Goal: Register for event/course

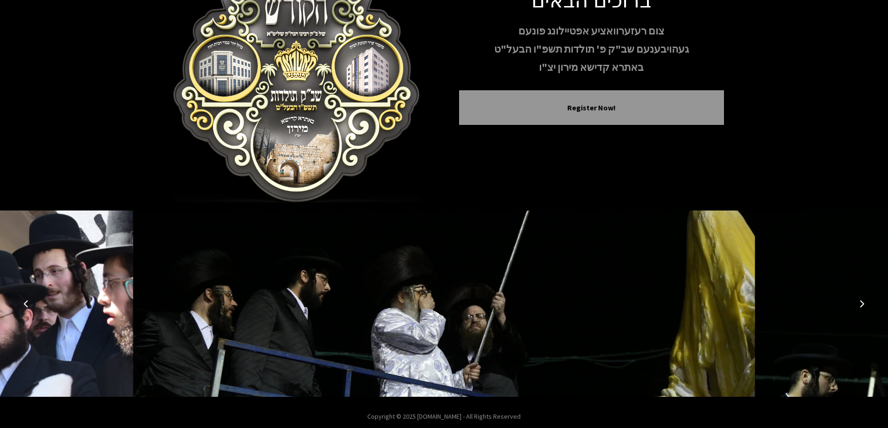
scroll to position [92, 0]
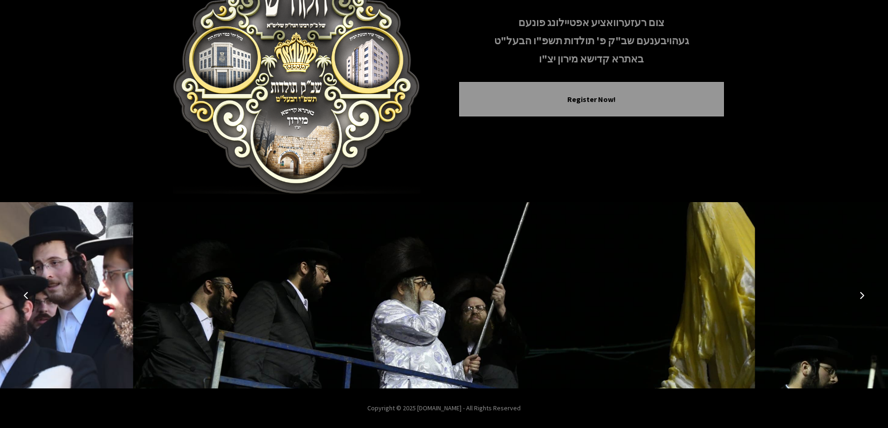
click at [26, 293] on icon "Previous image" at bounding box center [25, 295] width 7 height 7
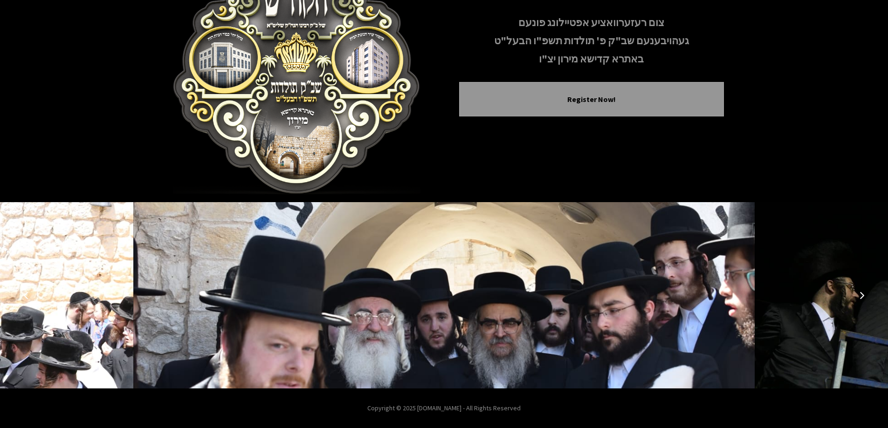
click at [31, 292] on button "Previous image" at bounding box center [26, 295] width 22 height 22
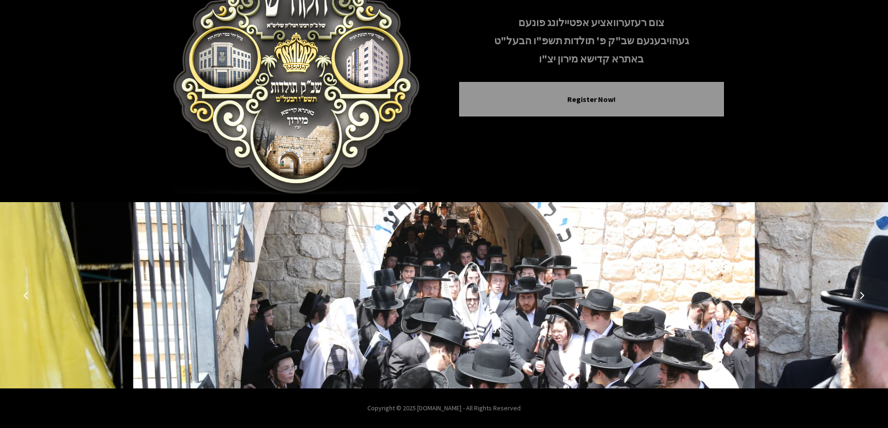
click at [31, 292] on button "Previous image" at bounding box center [26, 295] width 22 height 22
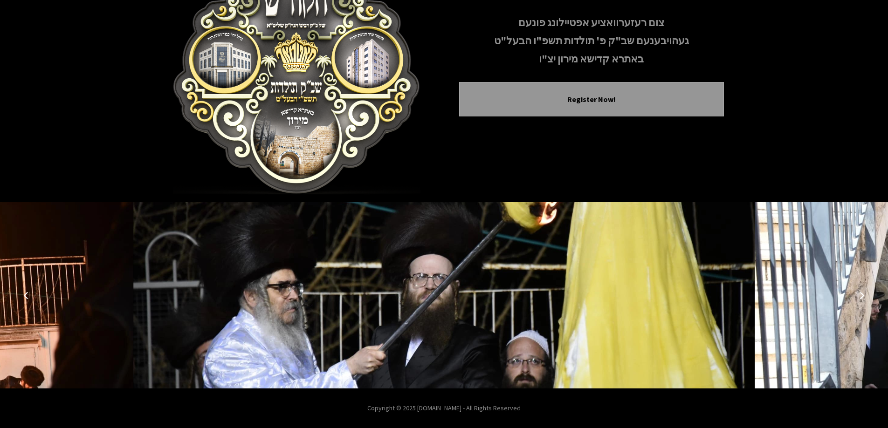
click at [31, 292] on button "Previous image" at bounding box center [26, 295] width 22 height 22
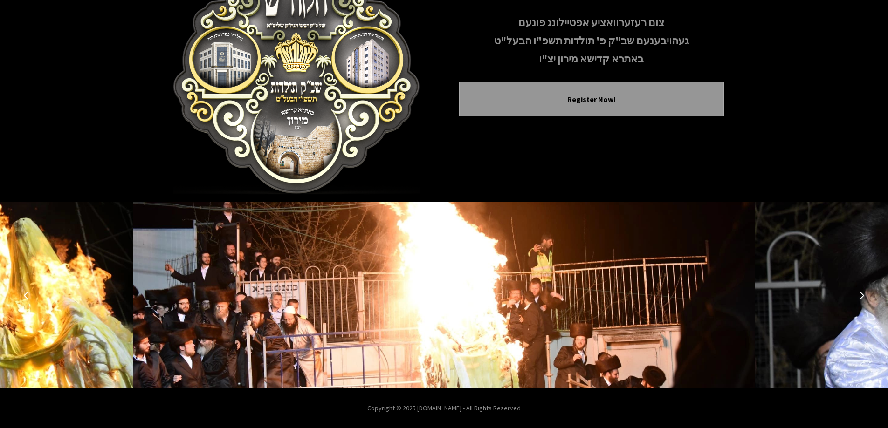
click at [31, 292] on button "Previous image" at bounding box center [26, 295] width 22 height 22
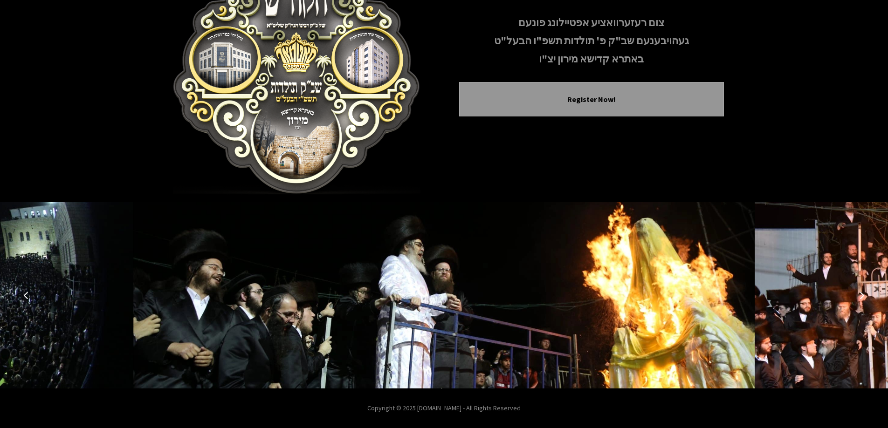
click at [31, 292] on button "Previous image" at bounding box center [26, 295] width 22 height 22
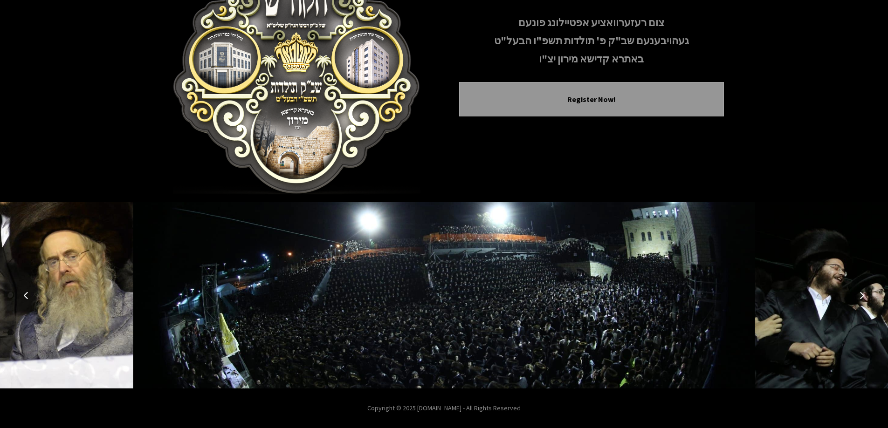
click at [31, 292] on button "Previous image" at bounding box center [26, 295] width 22 height 22
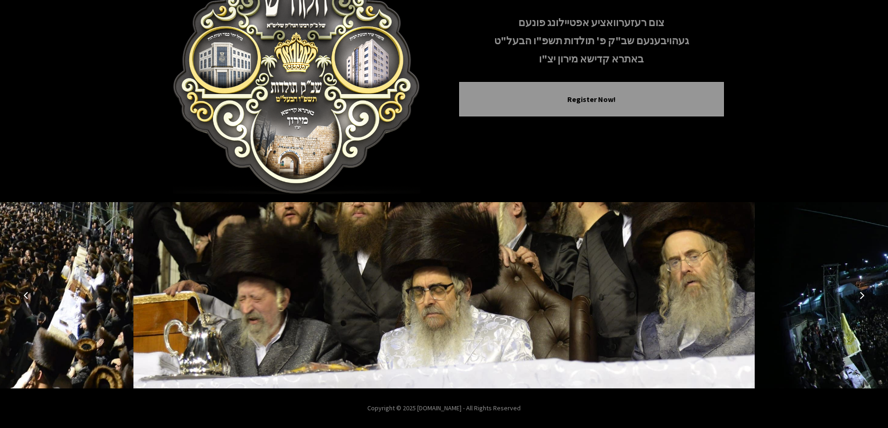
click at [31, 292] on button "Previous image" at bounding box center [26, 295] width 22 height 22
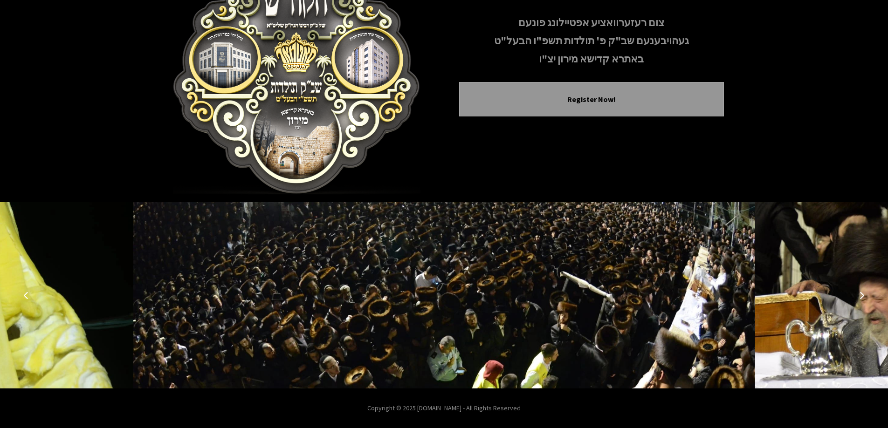
click at [31, 292] on button "Previous image" at bounding box center [26, 295] width 22 height 22
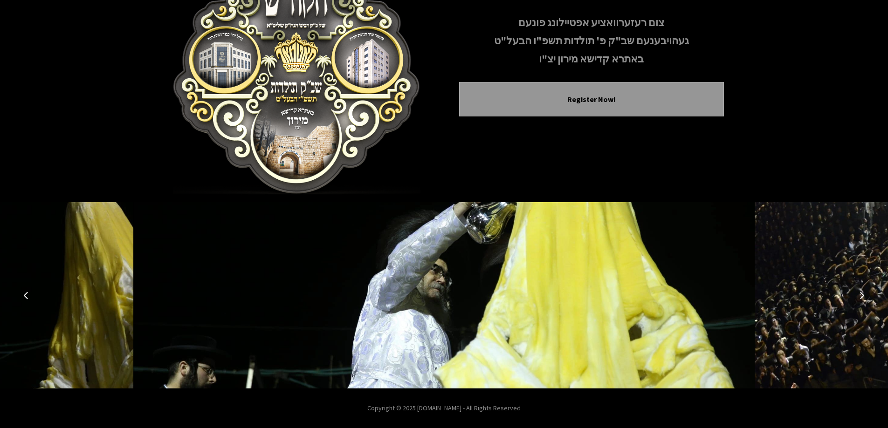
click at [31, 292] on button "Previous image" at bounding box center [26, 295] width 22 height 22
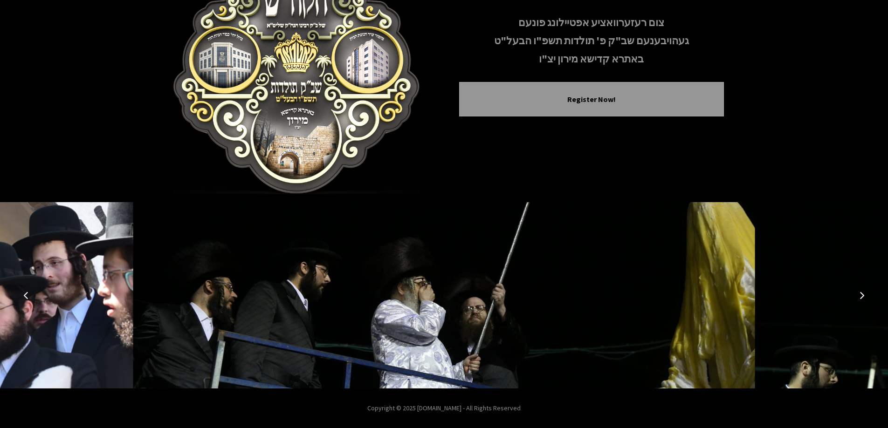
click at [31, 292] on button "Previous image" at bounding box center [26, 295] width 22 height 22
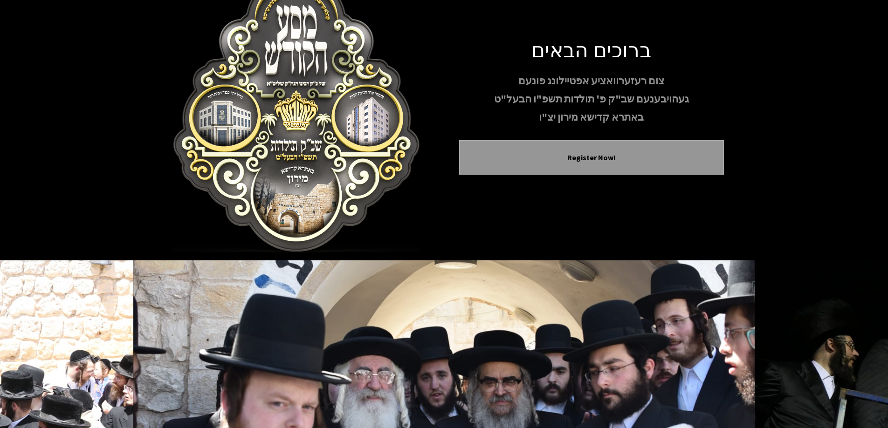
scroll to position [0, 0]
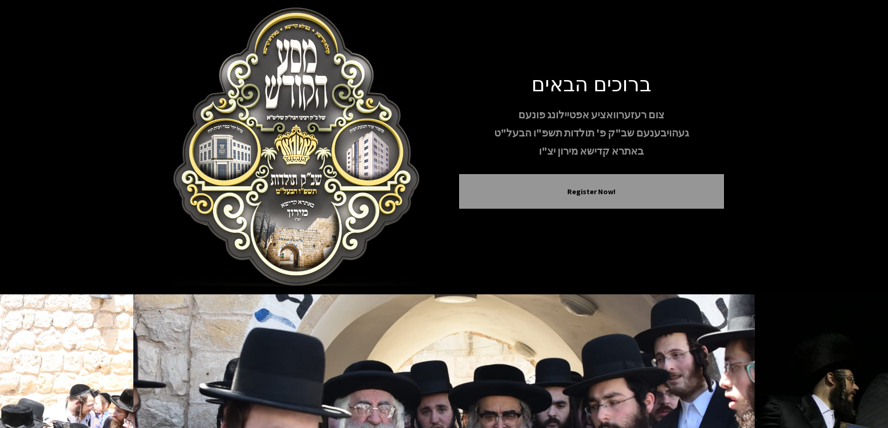
click at [838, 201] on div "ברוכים הבאים צום רעזערוואציע אפטיילונג פונעם געהויבענעם שב"ק פ' תולדות תשפ"ו הב…" at bounding box center [444, 147] width 888 height 294
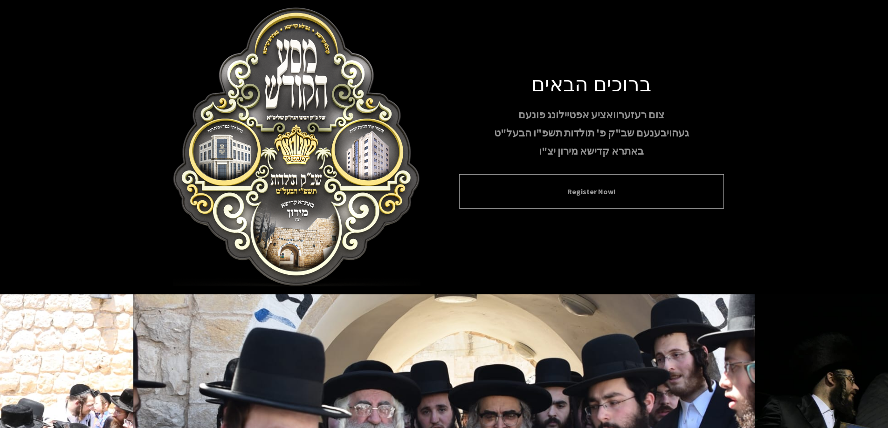
click at [582, 188] on button "Register Now!" at bounding box center [591, 191] width 241 height 11
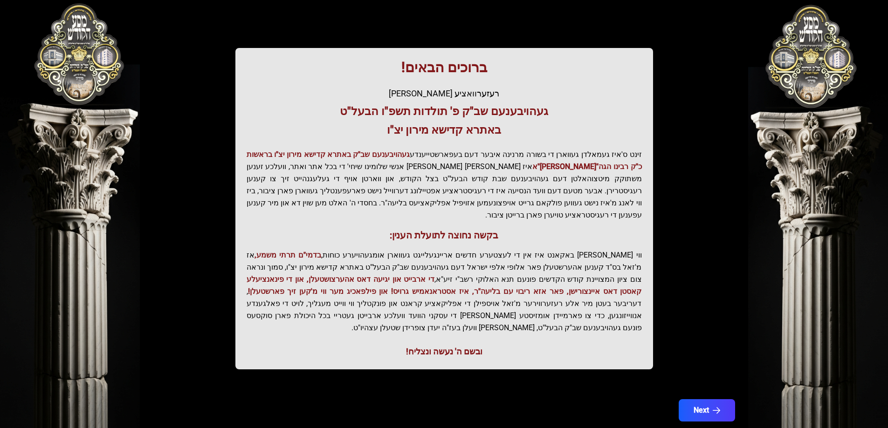
scroll to position [111, 0]
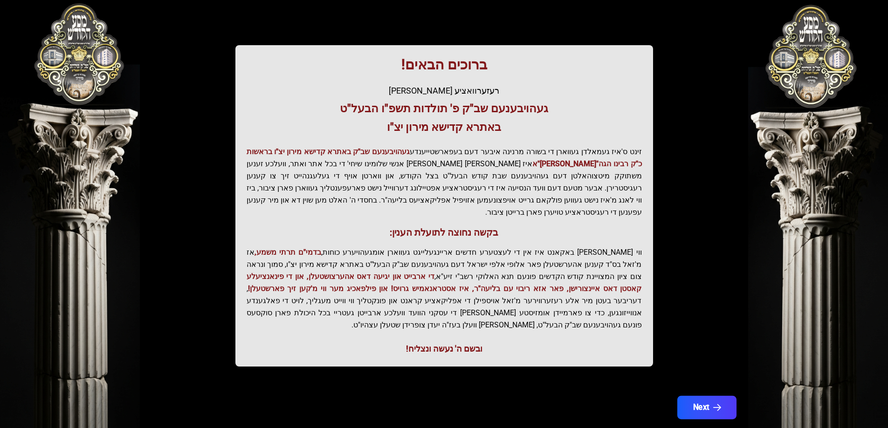
click at [712, 396] on button "Next" at bounding box center [705, 407] width 59 height 23
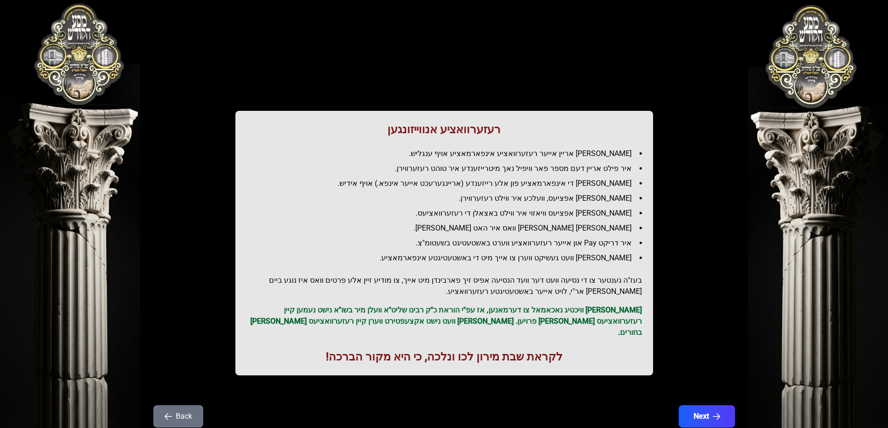
scroll to position [0, 0]
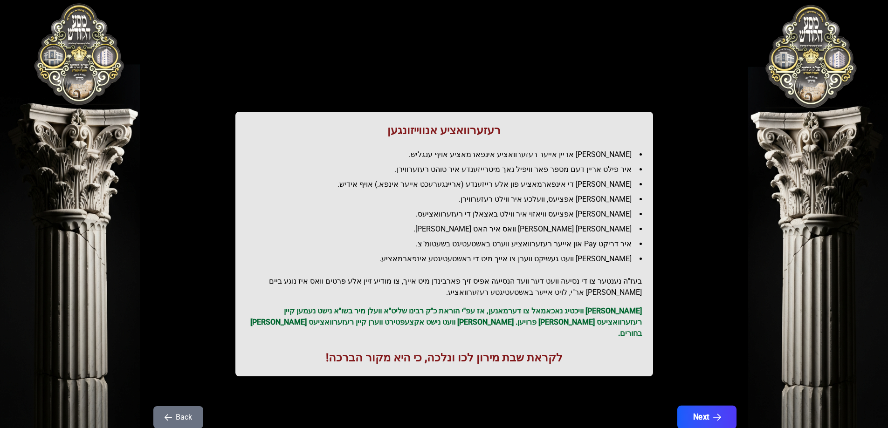
click at [708, 409] on button "Next" at bounding box center [705, 417] width 59 height 23
